Goal: Navigation & Orientation: Find specific page/section

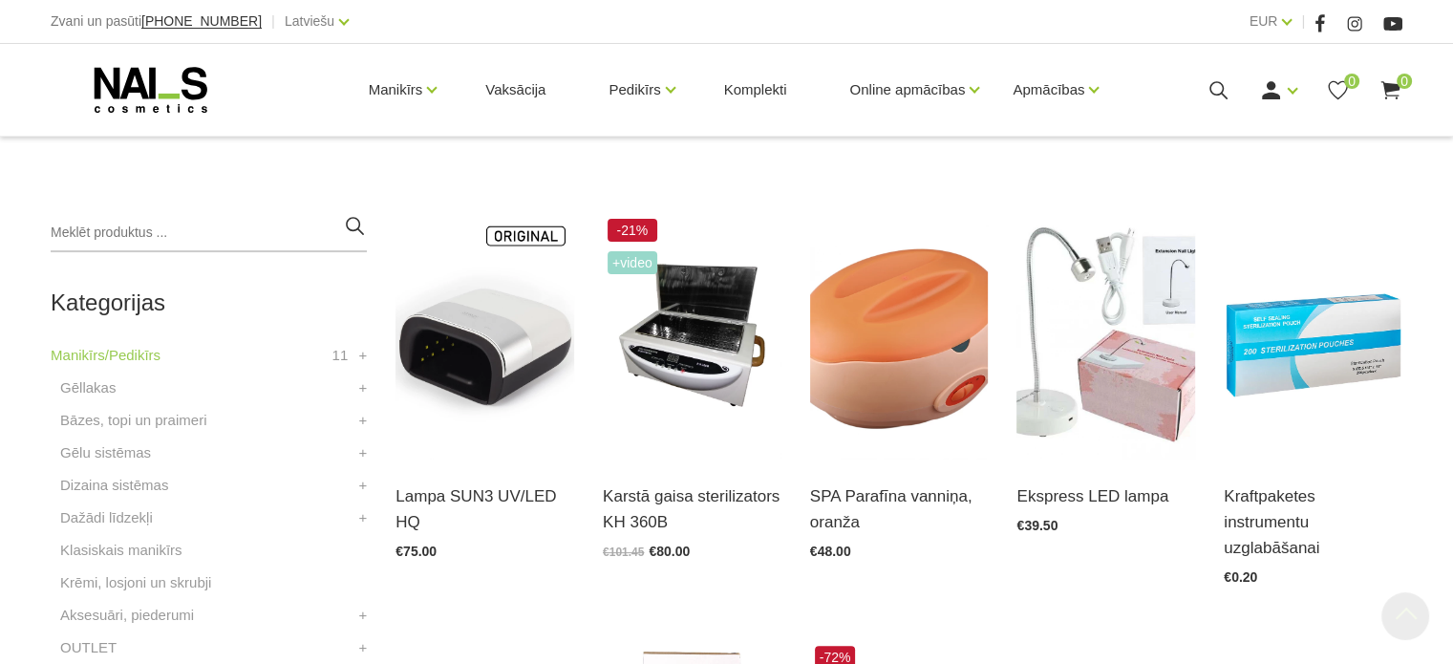
scroll to position [382, 0]
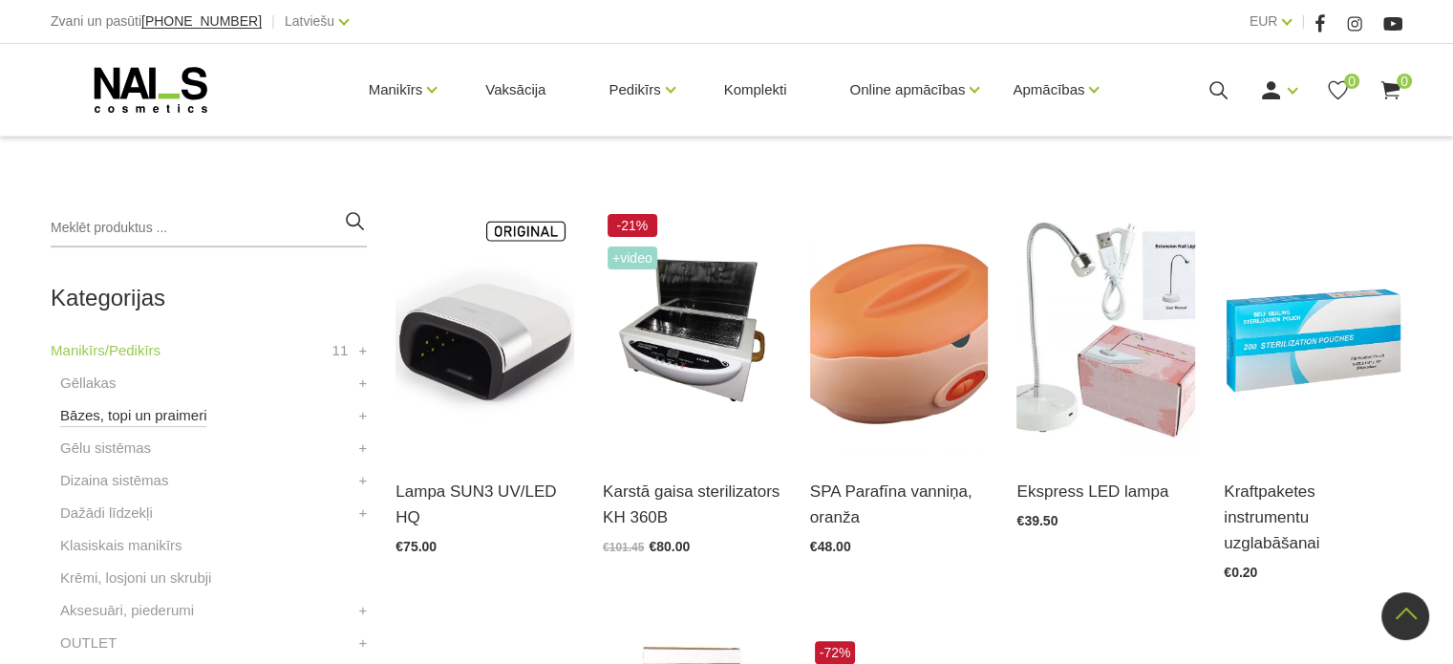
click at [132, 415] on link "Bāzes, topi un praimeri" at bounding box center [133, 415] width 146 height 23
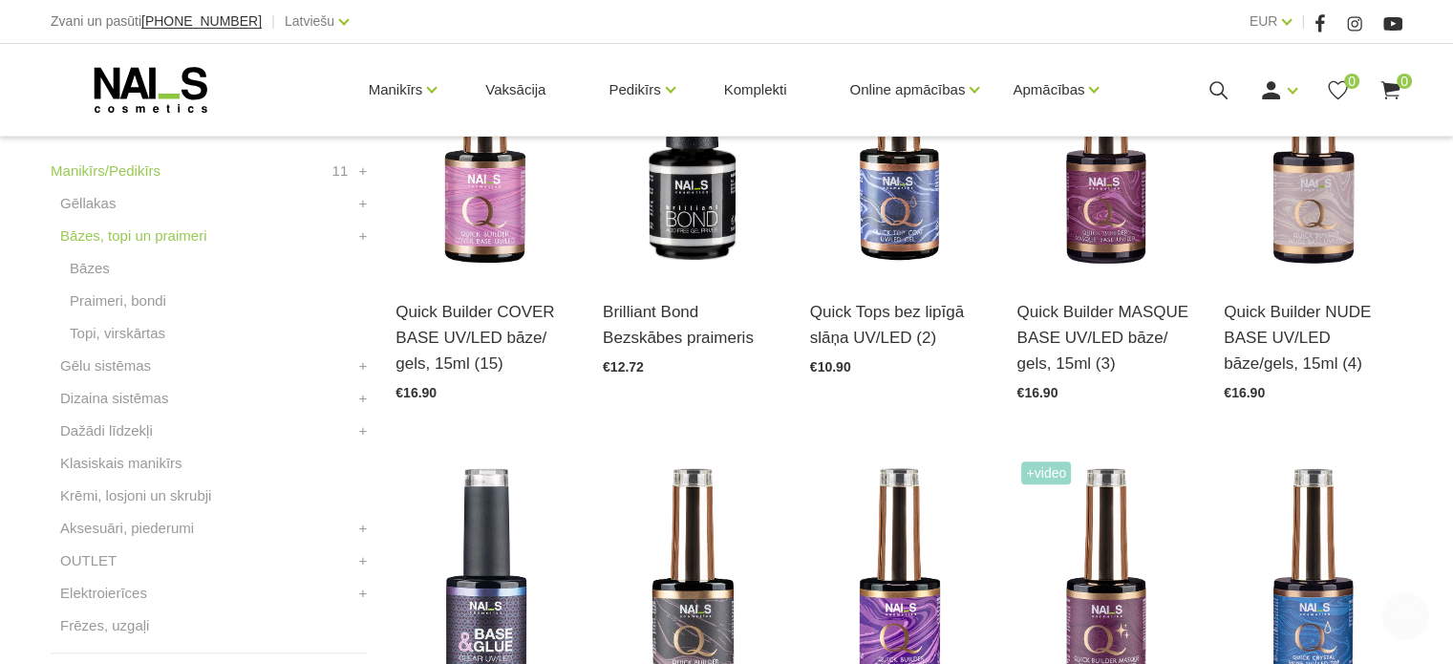
scroll to position [573, 0]
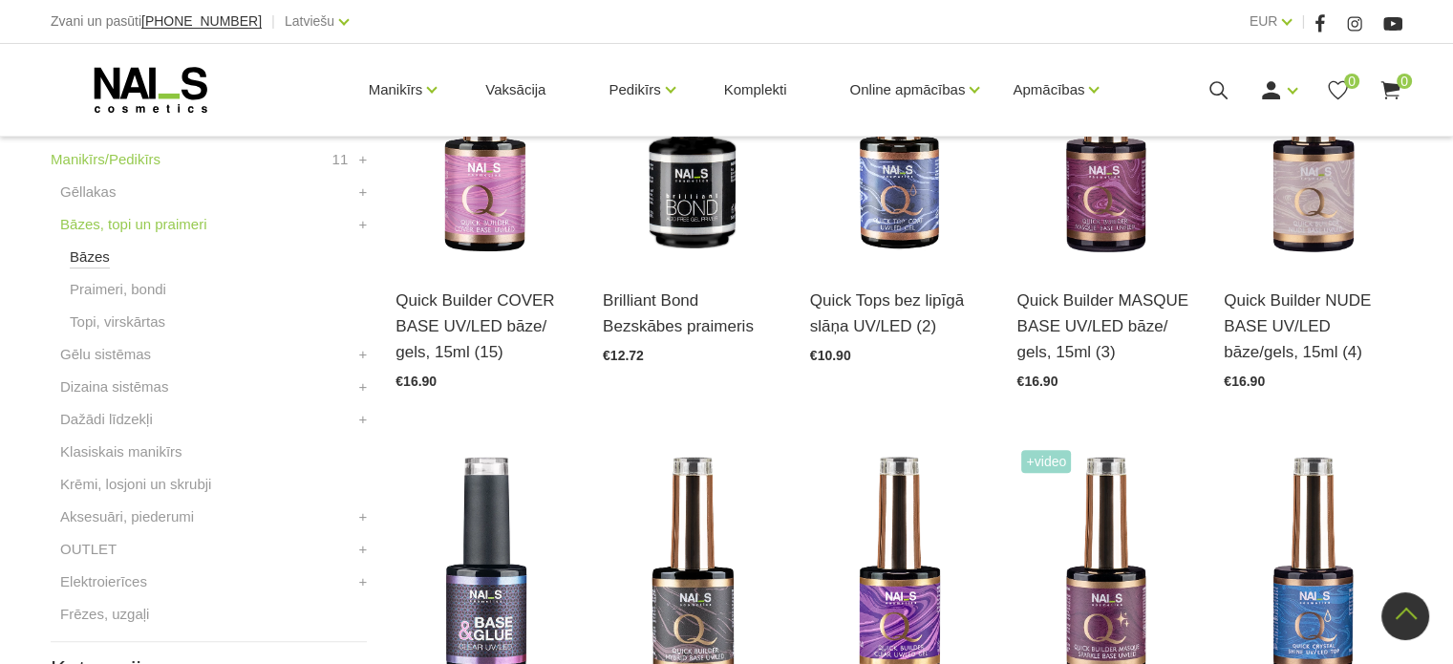
click at [85, 257] on link "Bāzes" at bounding box center [90, 256] width 40 height 23
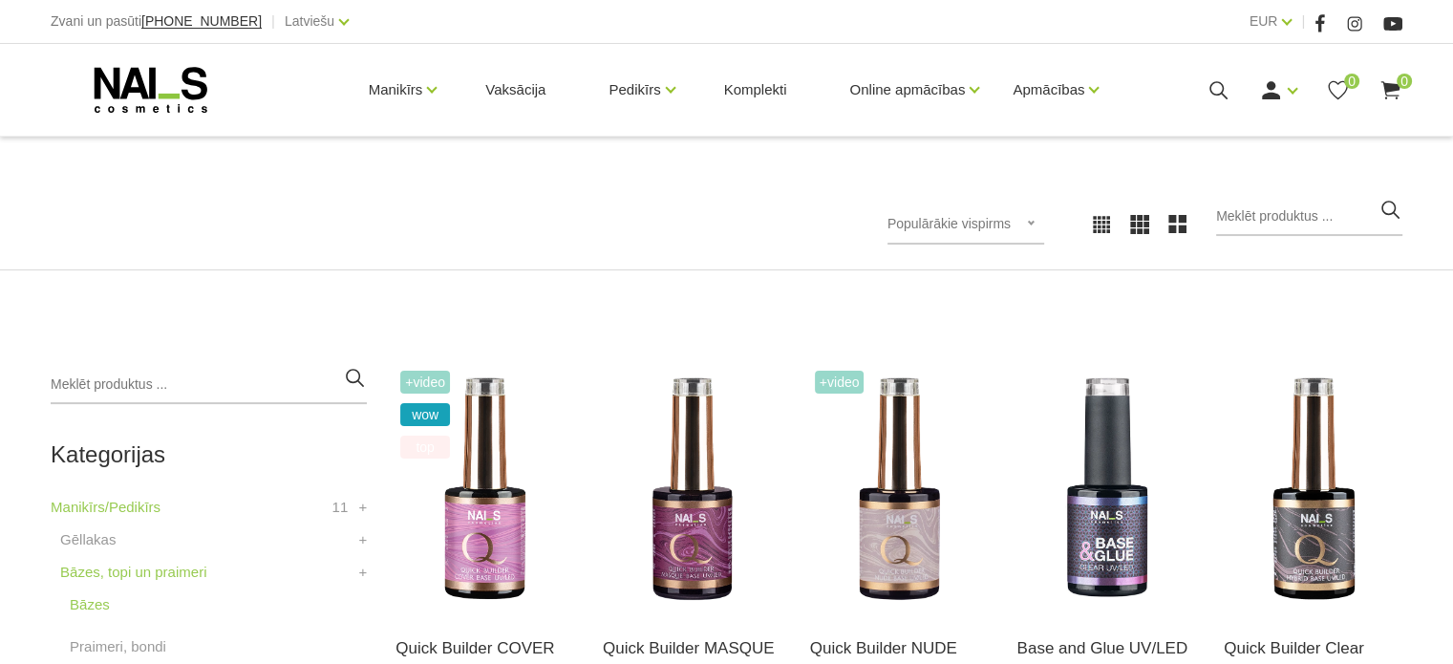
scroll to position [287, 0]
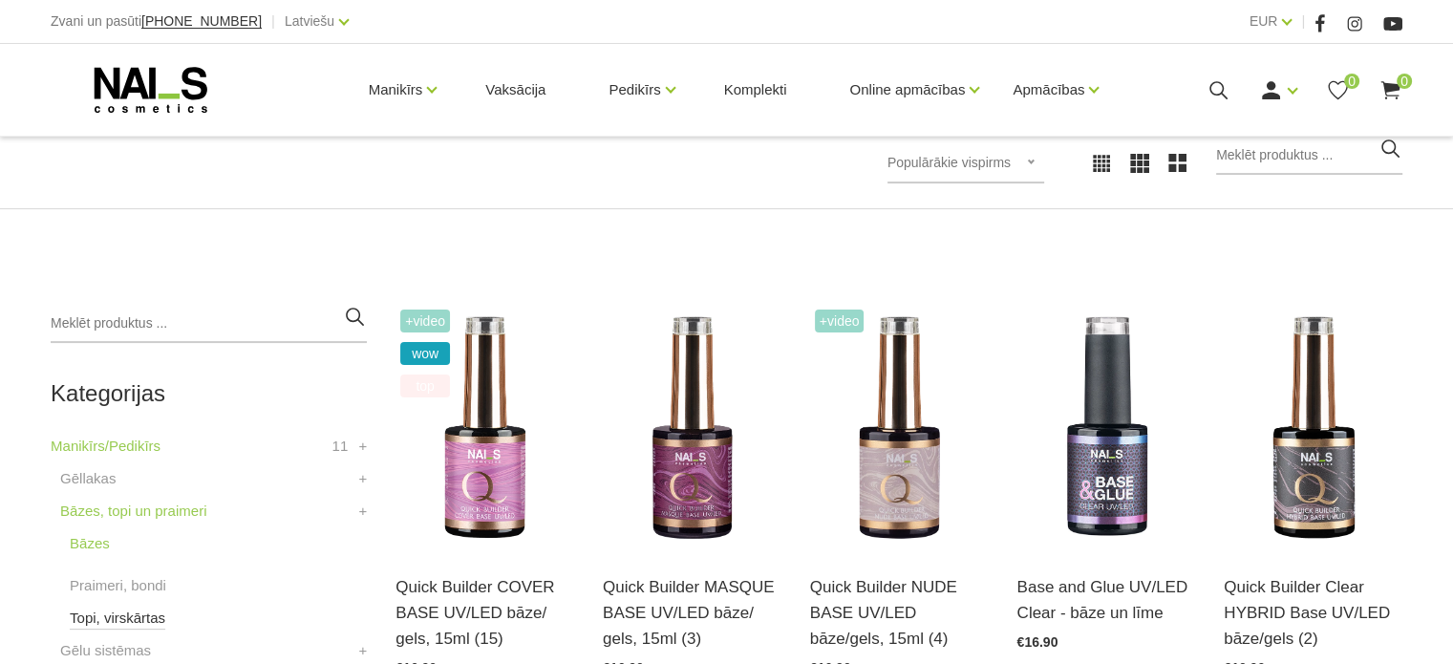
click at [139, 615] on link "Topi, virskārtas" at bounding box center [118, 618] width 96 height 23
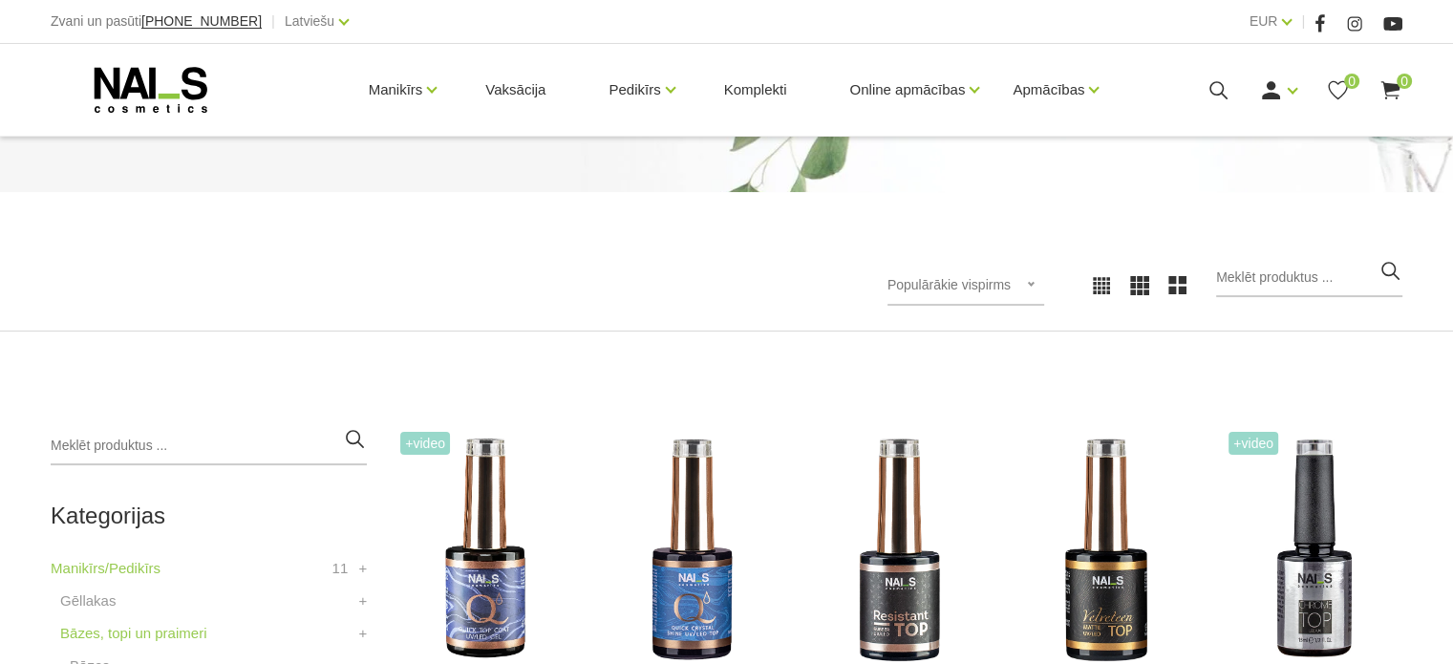
scroll to position [382, 0]
